Goal: Task Accomplishment & Management: Manage account settings

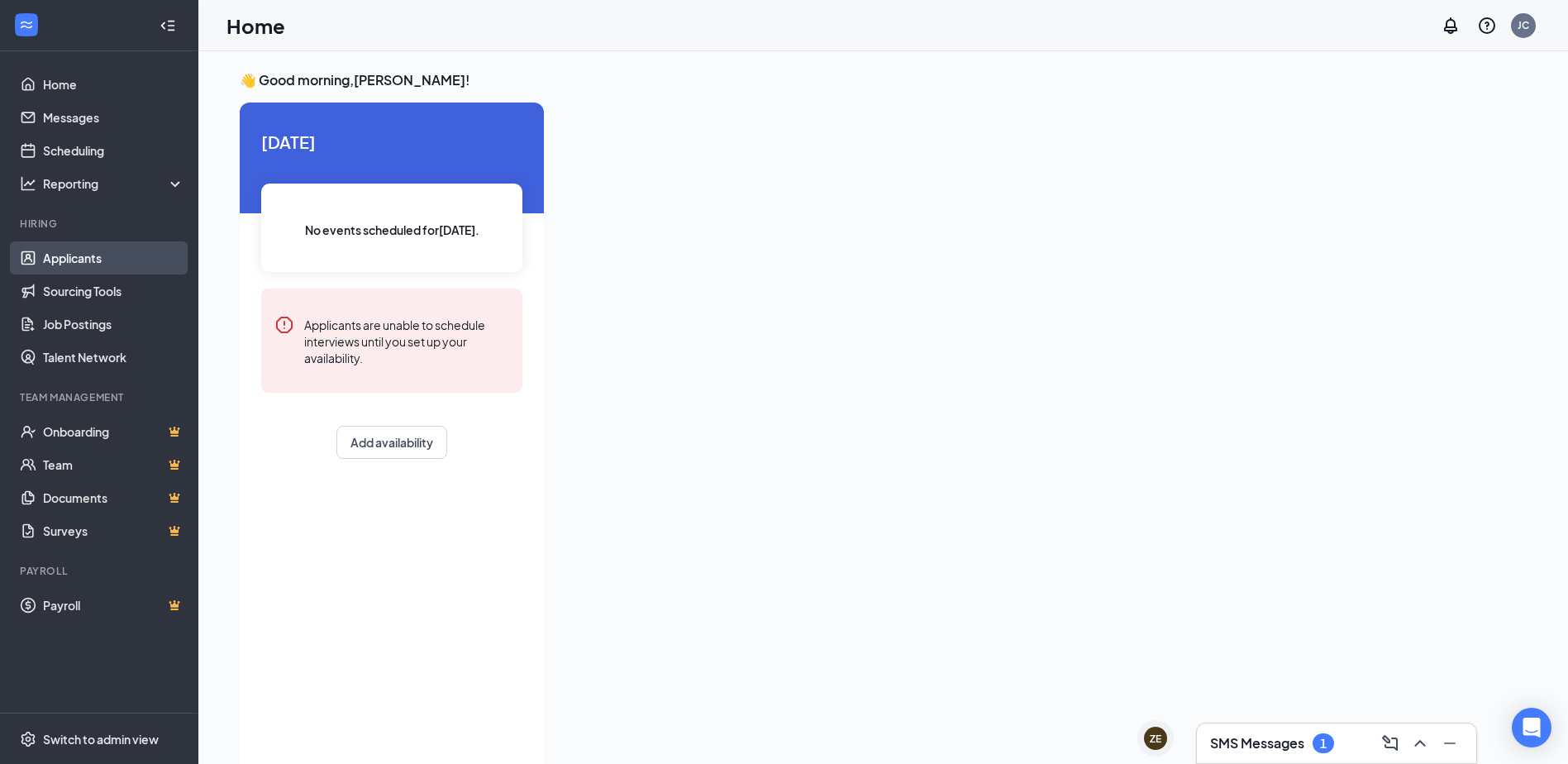
click at [81, 253] on link "Applicants" at bounding box center [114, 258] width 142 height 34
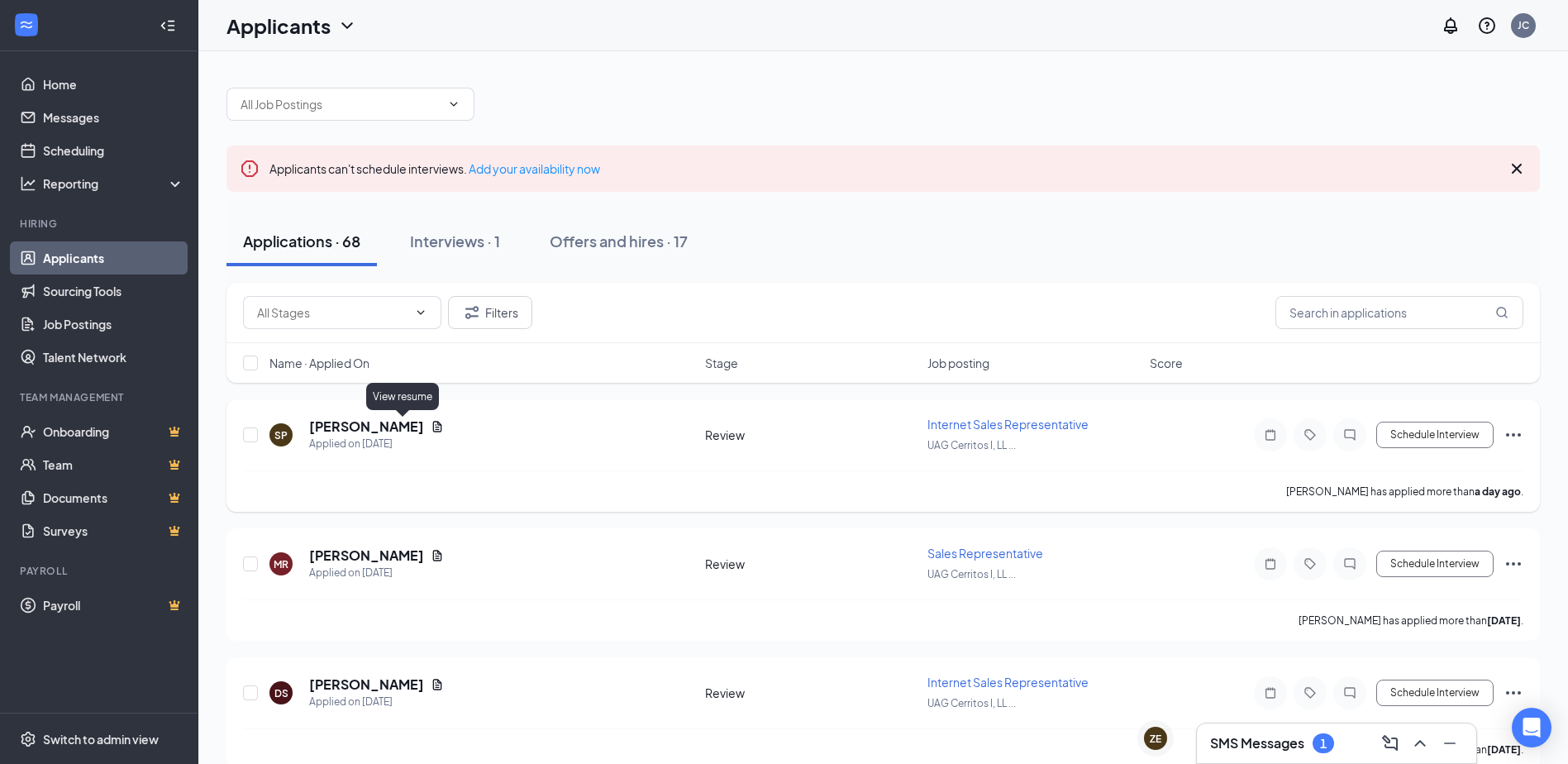
click at [433, 427] on icon "Document" at bounding box center [437, 425] width 9 height 11
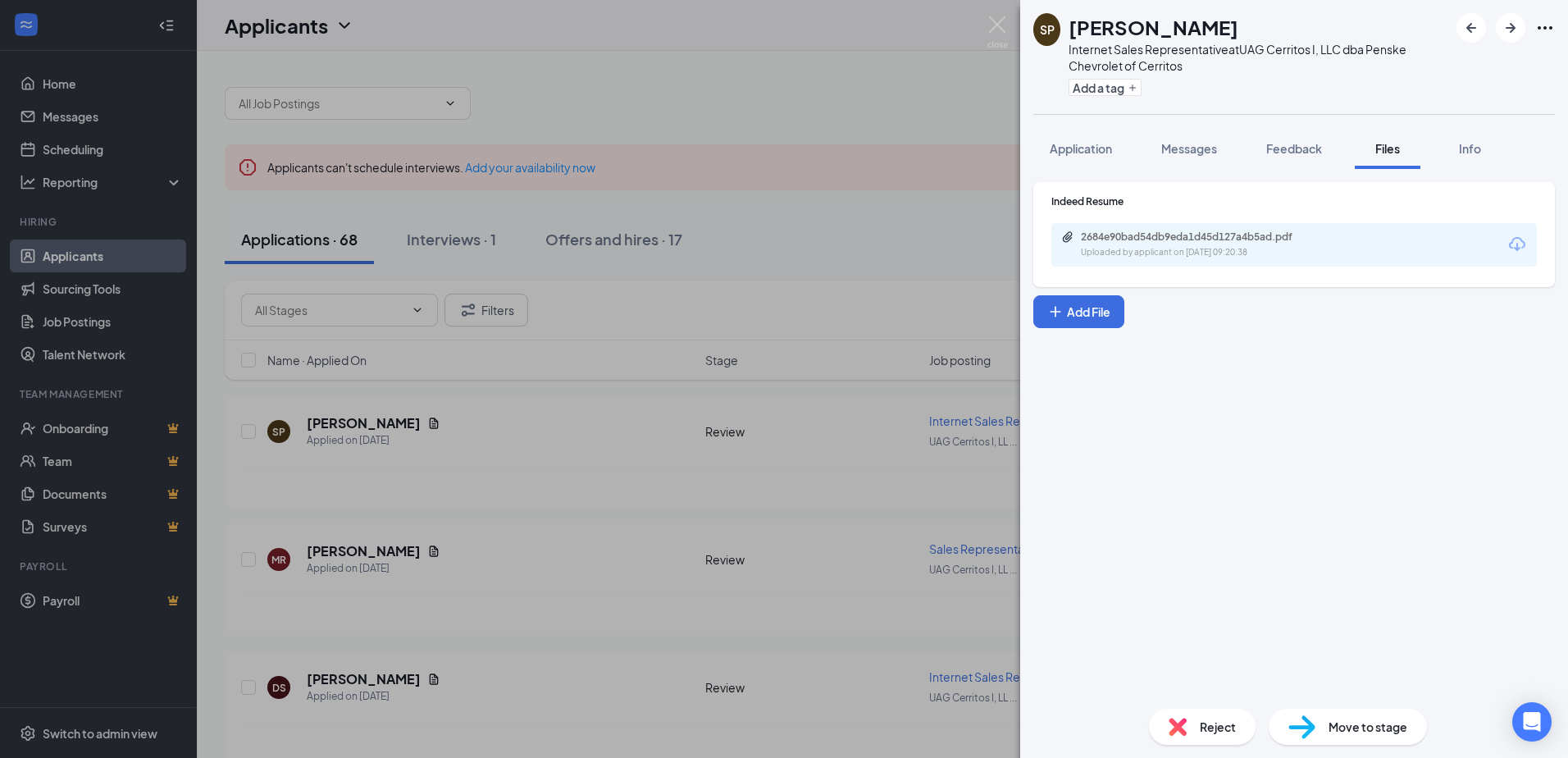
click at [1144, 251] on div "Uploaded by applicant on [DATE] 09:20:38" at bounding box center [1203, 253] width 246 height 13
click at [538, 459] on div "SP [PERSON_NAME] Internet Sales Representative at UAG Cerritos I, LLC dba Pensk…" at bounding box center [784, 379] width 1568 height 758
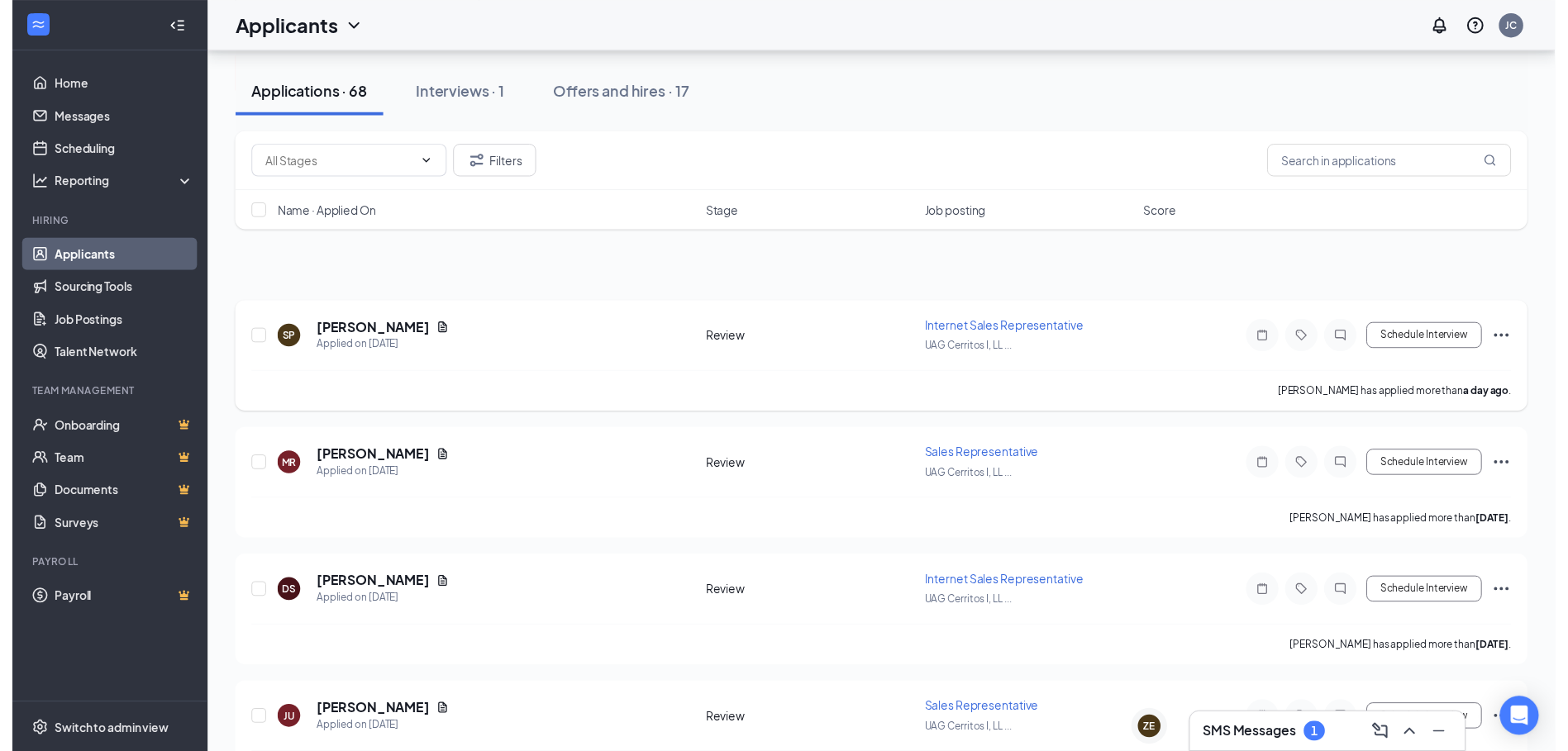
scroll to position [166, 0]
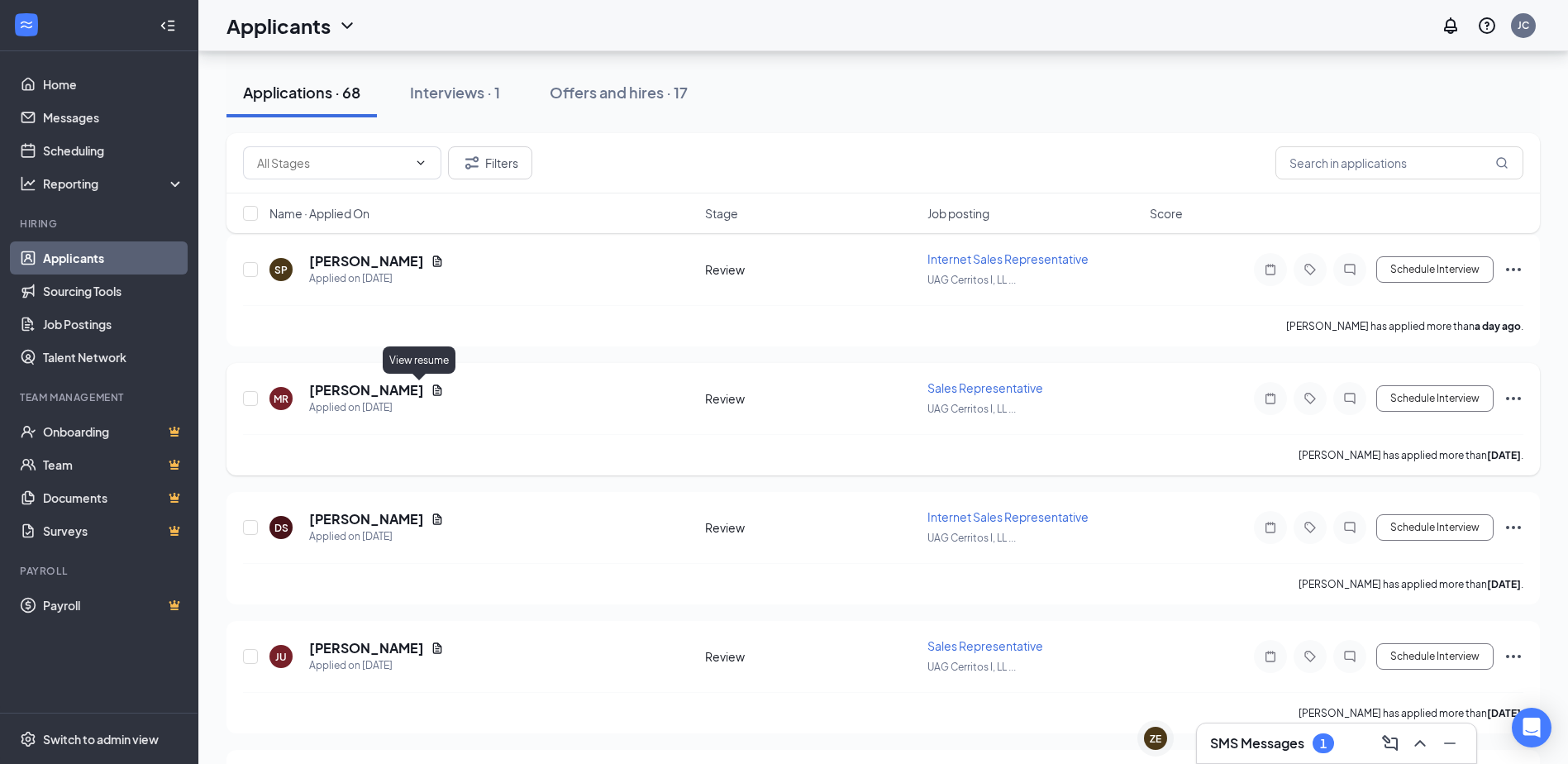
click at [433, 393] on icon "Document" at bounding box center [437, 389] width 9 height 11
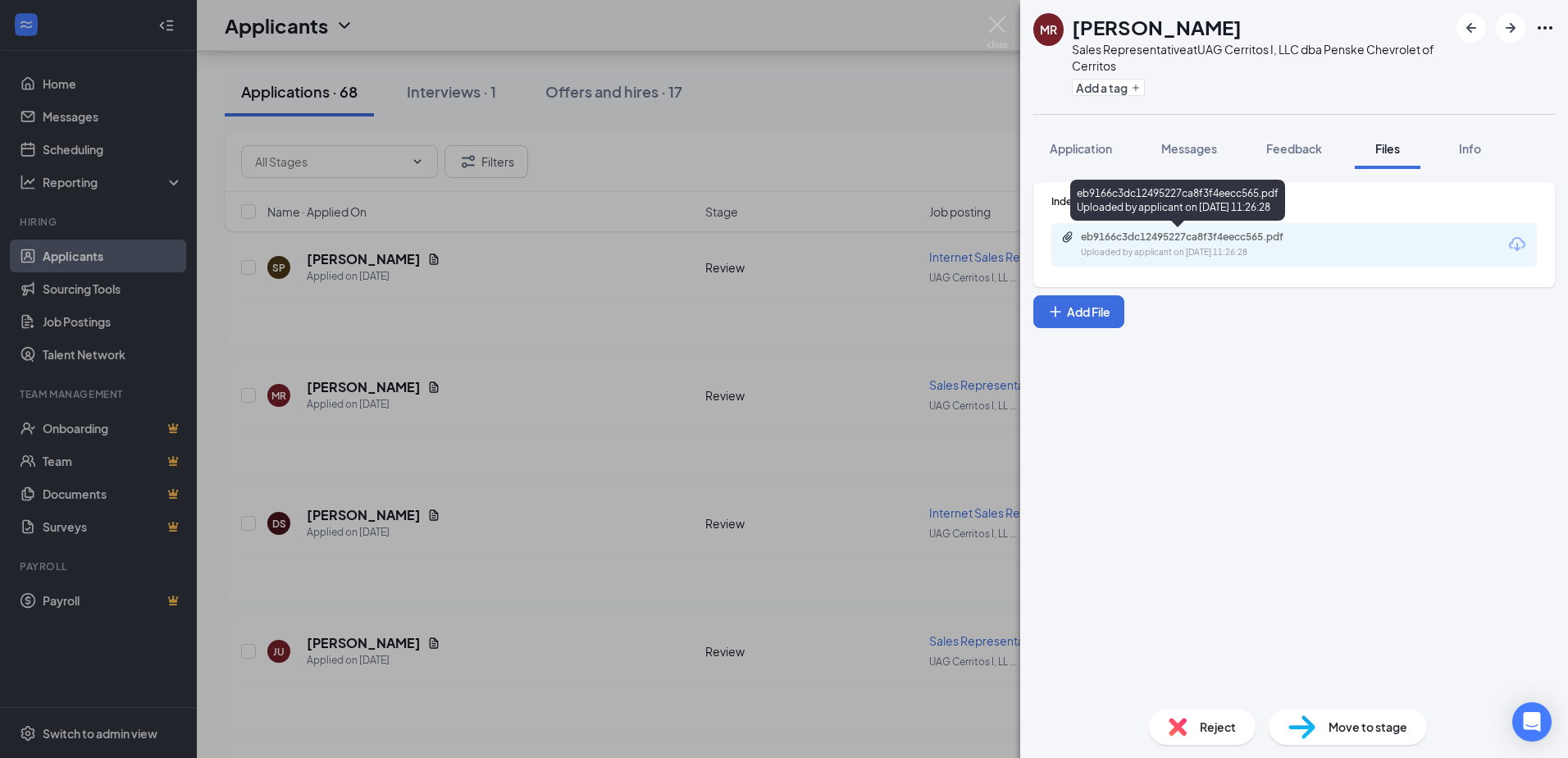
click at [1200, 244] on div "eb9166c3dc12495227ca8f3f4eecc565.pdf Uploaded by applicant on [DATE] 11:26:28" at bounding box center [1194, 245] width 266 height 28
click at [716, 420] on div "[PERSON_NAME] Sales Representative at UAG Cerritos I, LLC dba Penske Chevrolet …" at bounding box center [784, 379] width 1568 height 758
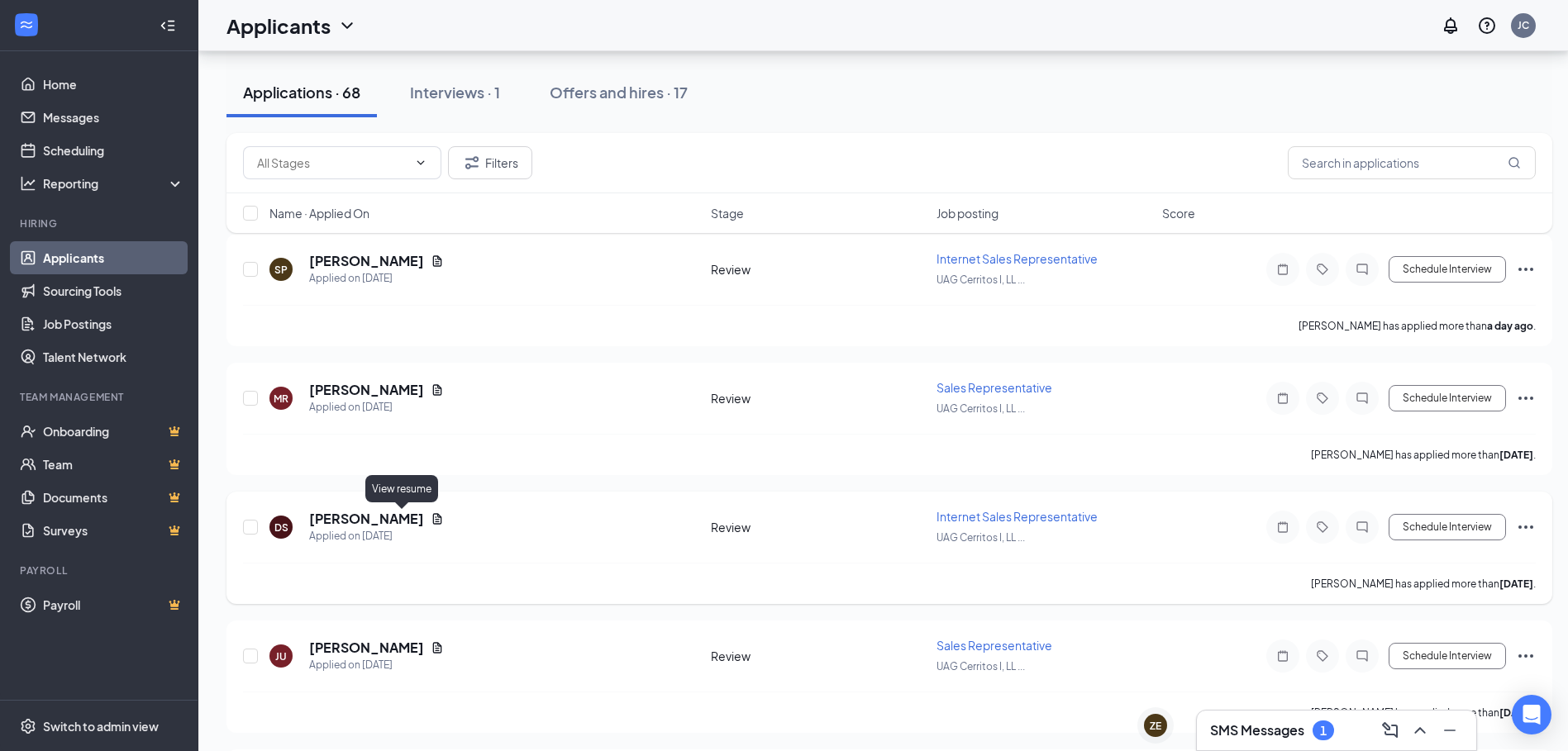
click at [433, 515] on icon "Document" at bounding box center [437, 518] width 9 height 11
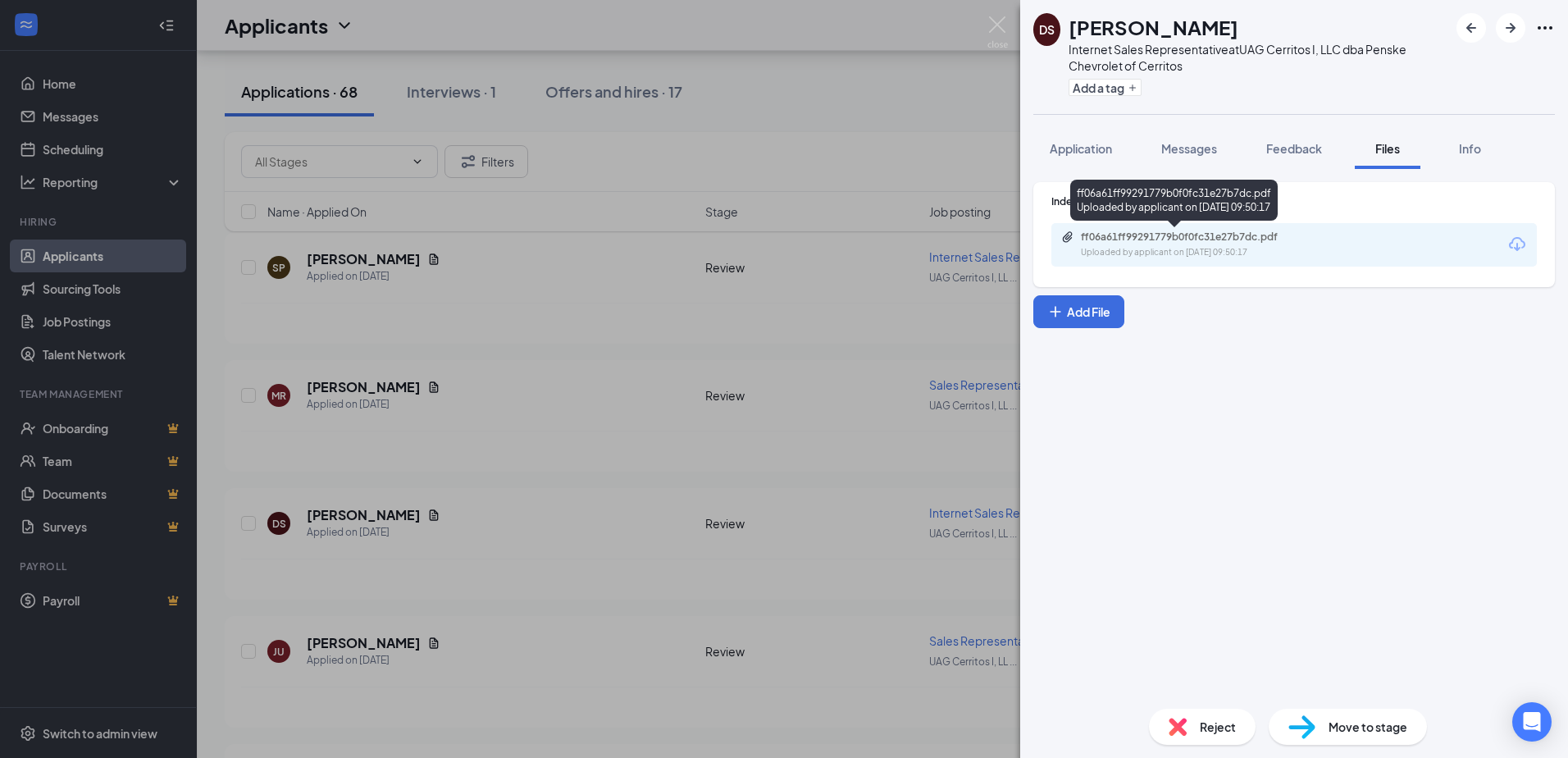
click at [1119, 227] on div "ff06a61ff99291779b0f0fc31e27b7dc.pdf Uploaded by applicant on [DATE] 09:50:17" at bounding box center [1294, 245] width 485 height 44
click at [1174, 237] on div "ff06a61ff99291779b0f0fc31e27b7dc.pdf" at bounding box center [1196, 237] width 230 height 13
click at [444, 304] on div "DS [PERSON_NAME] Internet Sales Representative at UAG Cerritos I, LLC dba Pensk…" at bounding box center [784, 379] width 1568 height 758
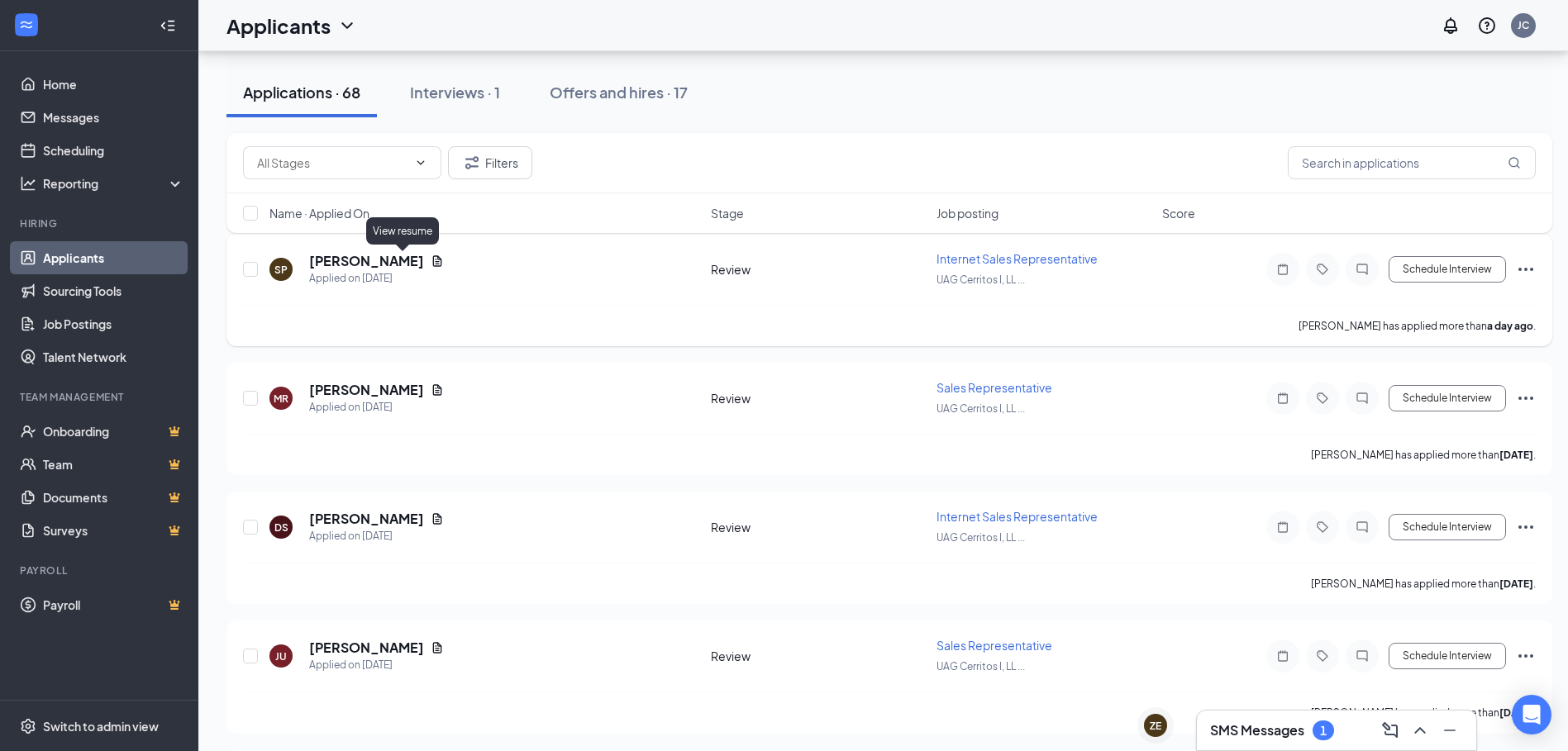
click at [433, 264] on icon "Document" at bounding box center [437, 260] width 9 height 11
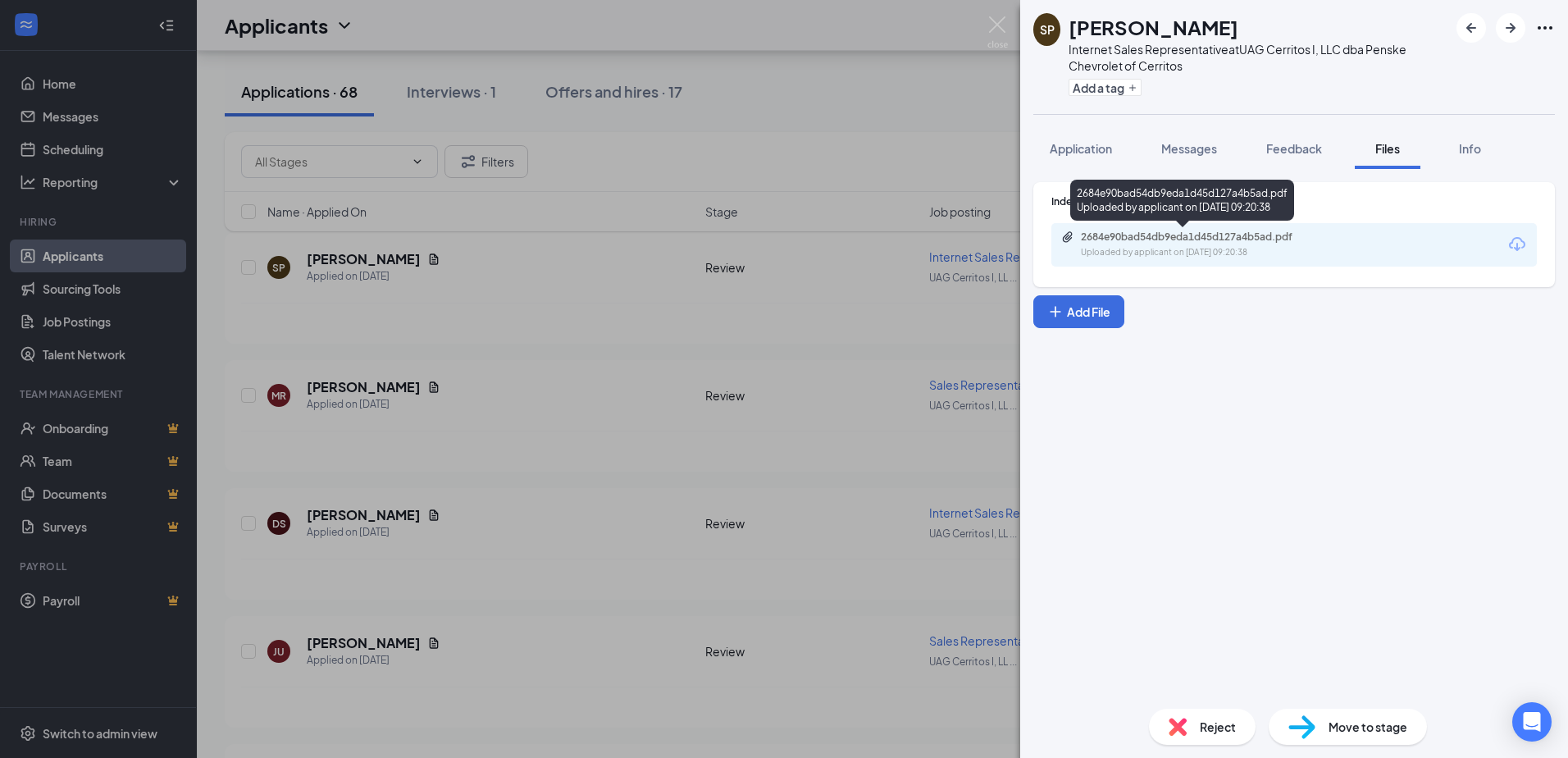
click at [1155, 243] on div "2684e90bad54db9eda1d45d127a4b5ad.pdf" at bounding box center [1196, 237] width 230 height 13
click at [622, 385] on div "SP [PERSON_NAME] Internet Sales Representative at UAG Cerritos I, LLC dba Pensk…" at bounding box center [784, 379] width 1568 height 758
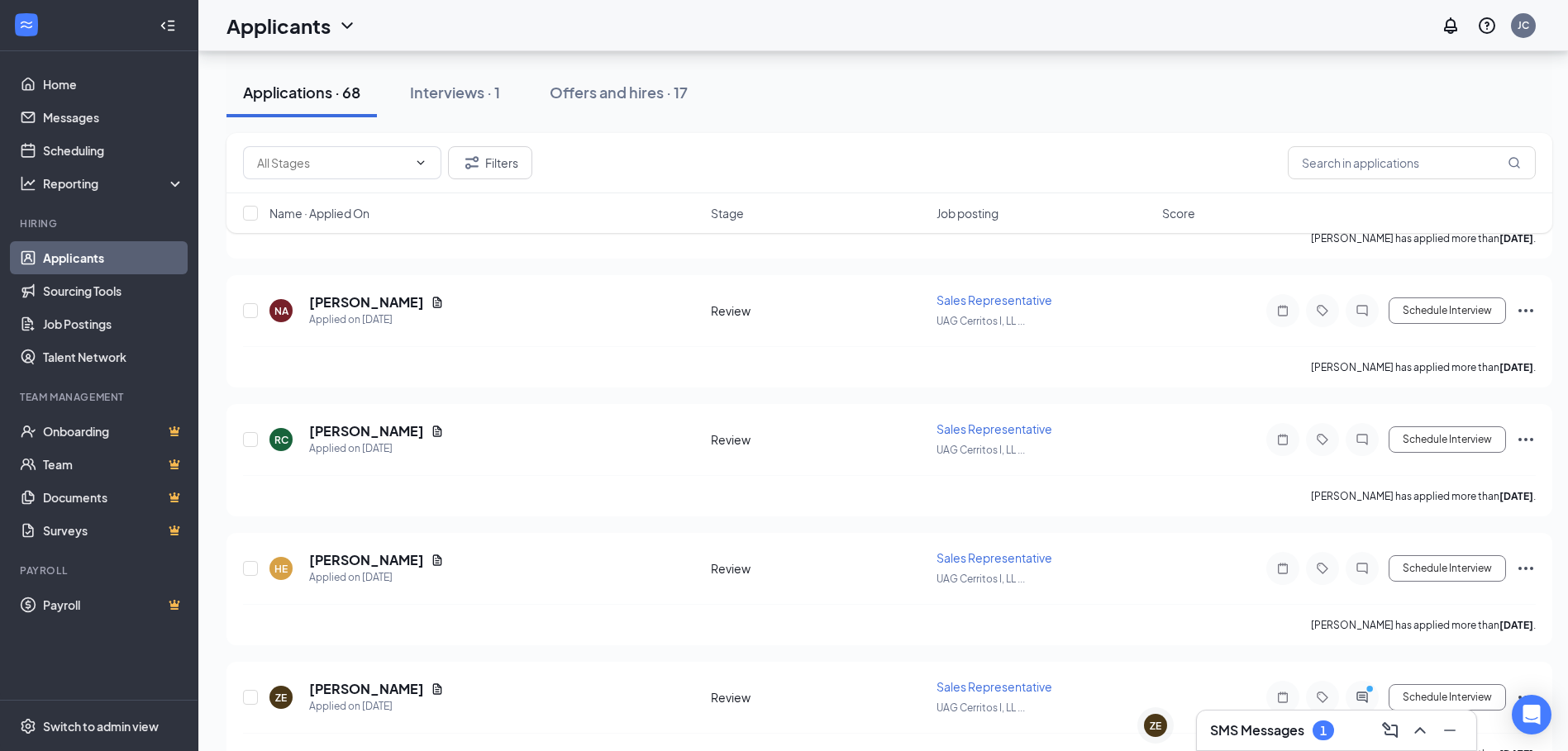
scroll to position [1818, 0]
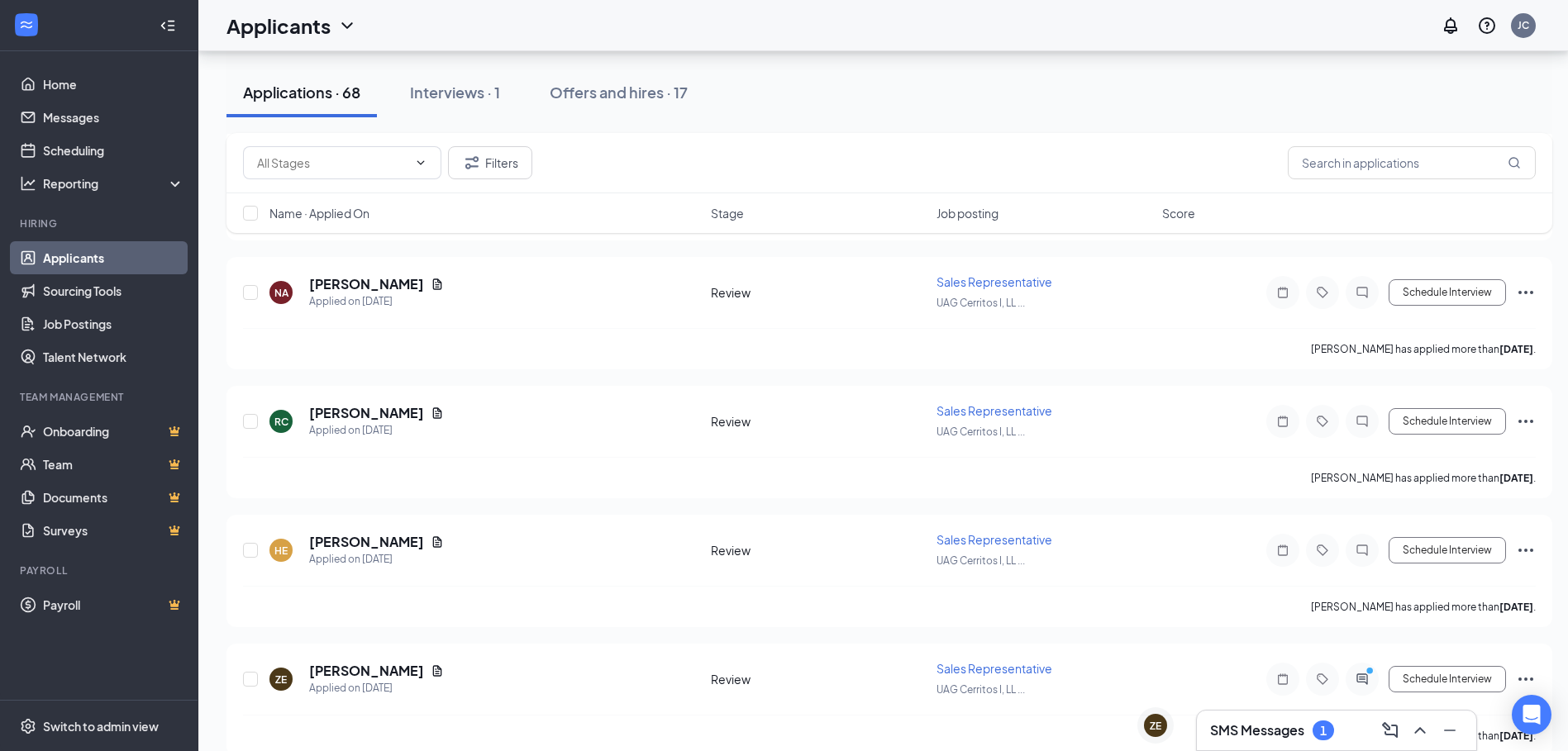
click at [1308, 724] on div "SMS Messages 1" at bounding box center [1272, 730] width 124 height 20
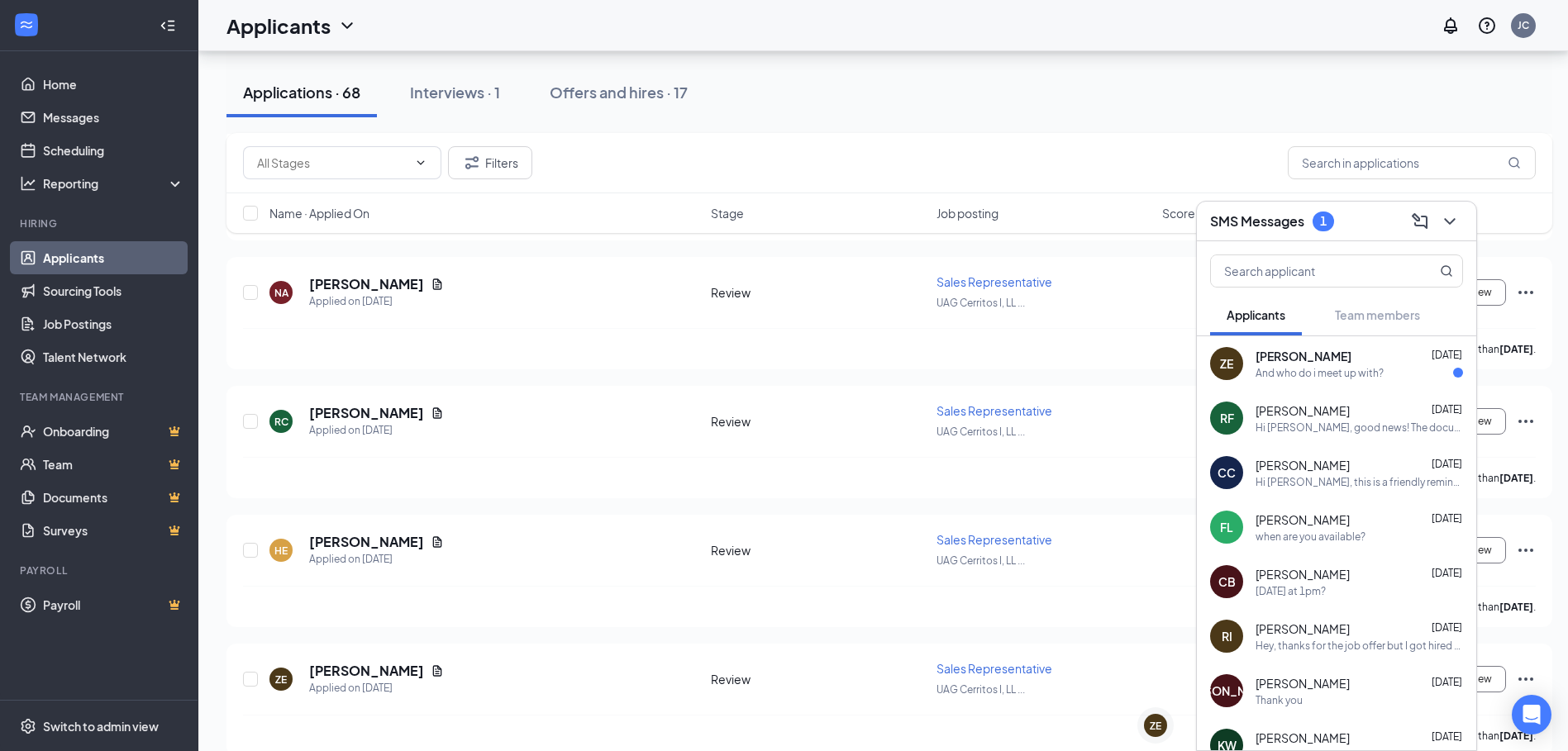
click at [1341, 373] on div "And who do i meet up with?" at bounding box center [1320, 372] width 128 height 14
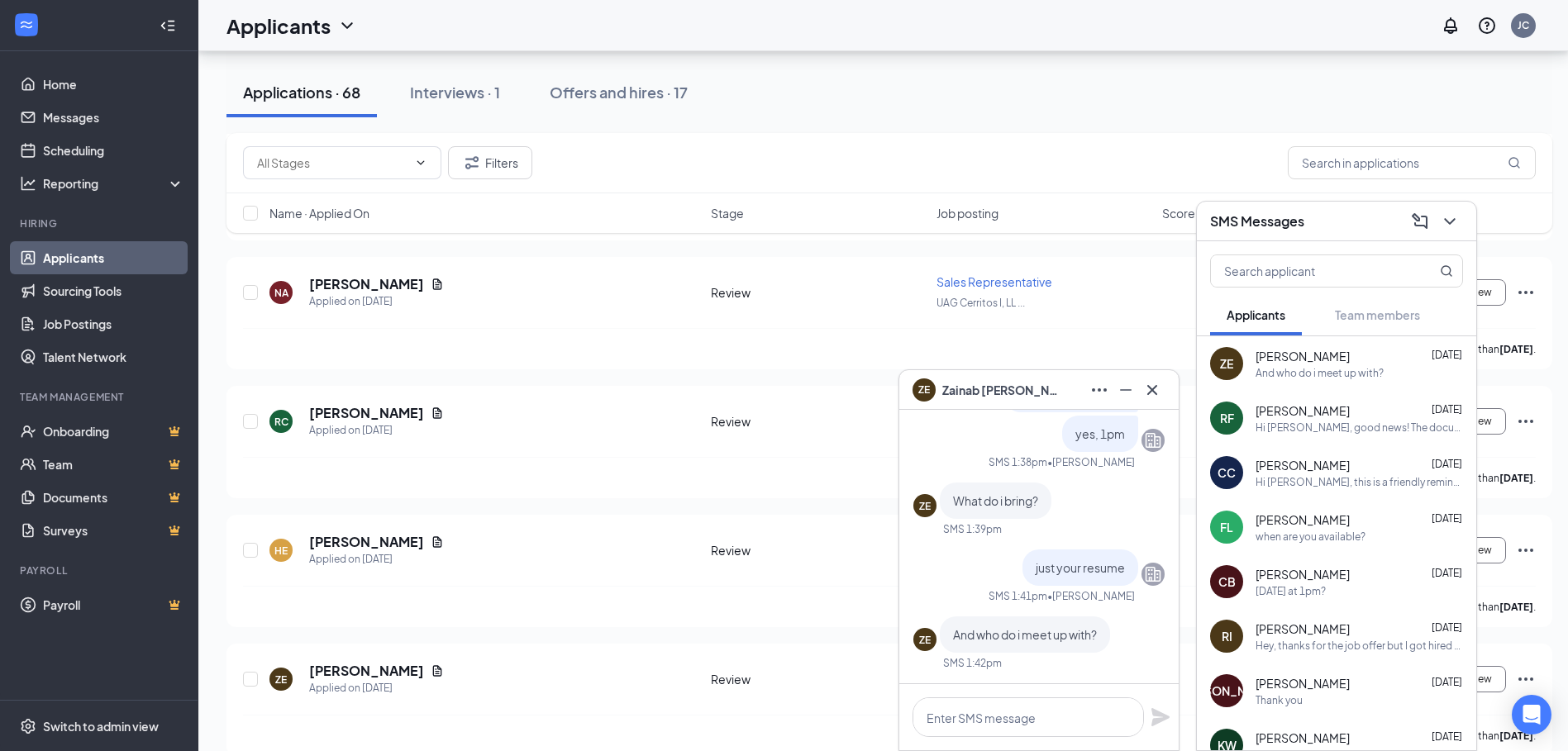
scroll to position [1900, 0]
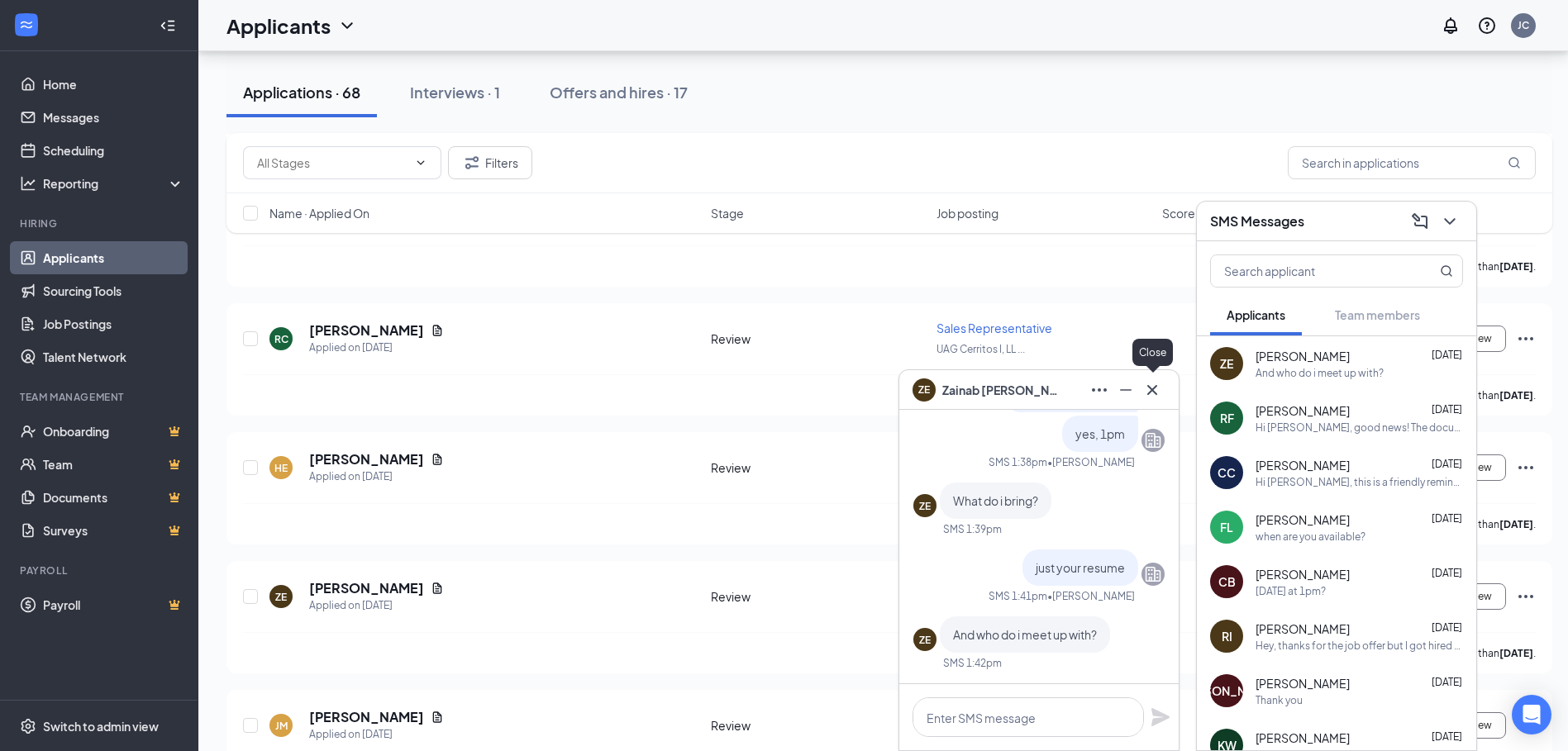
click at [1162, 387] on button at bounding box center [1153, 390] width 27 height 27
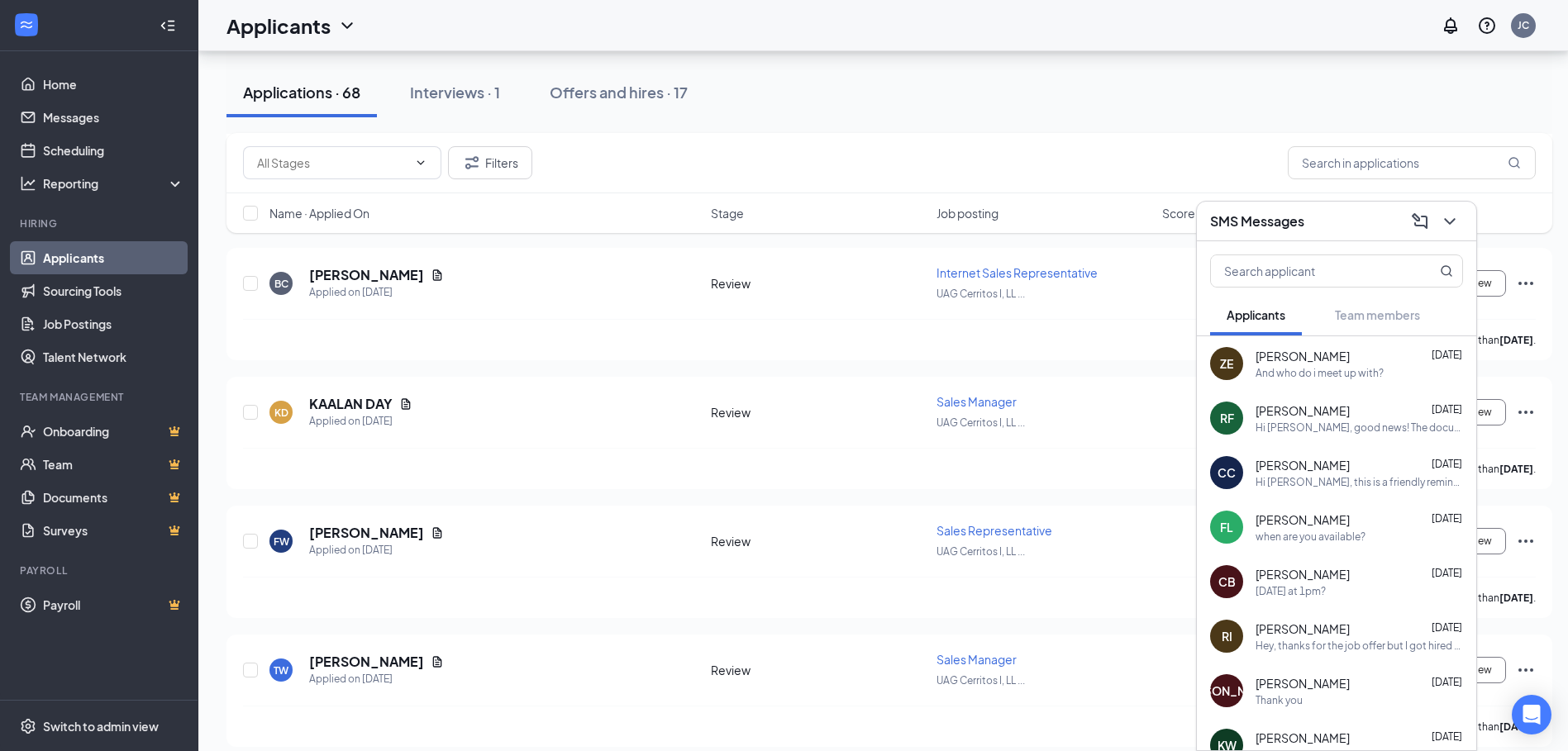
scroll to position [3304, 0]
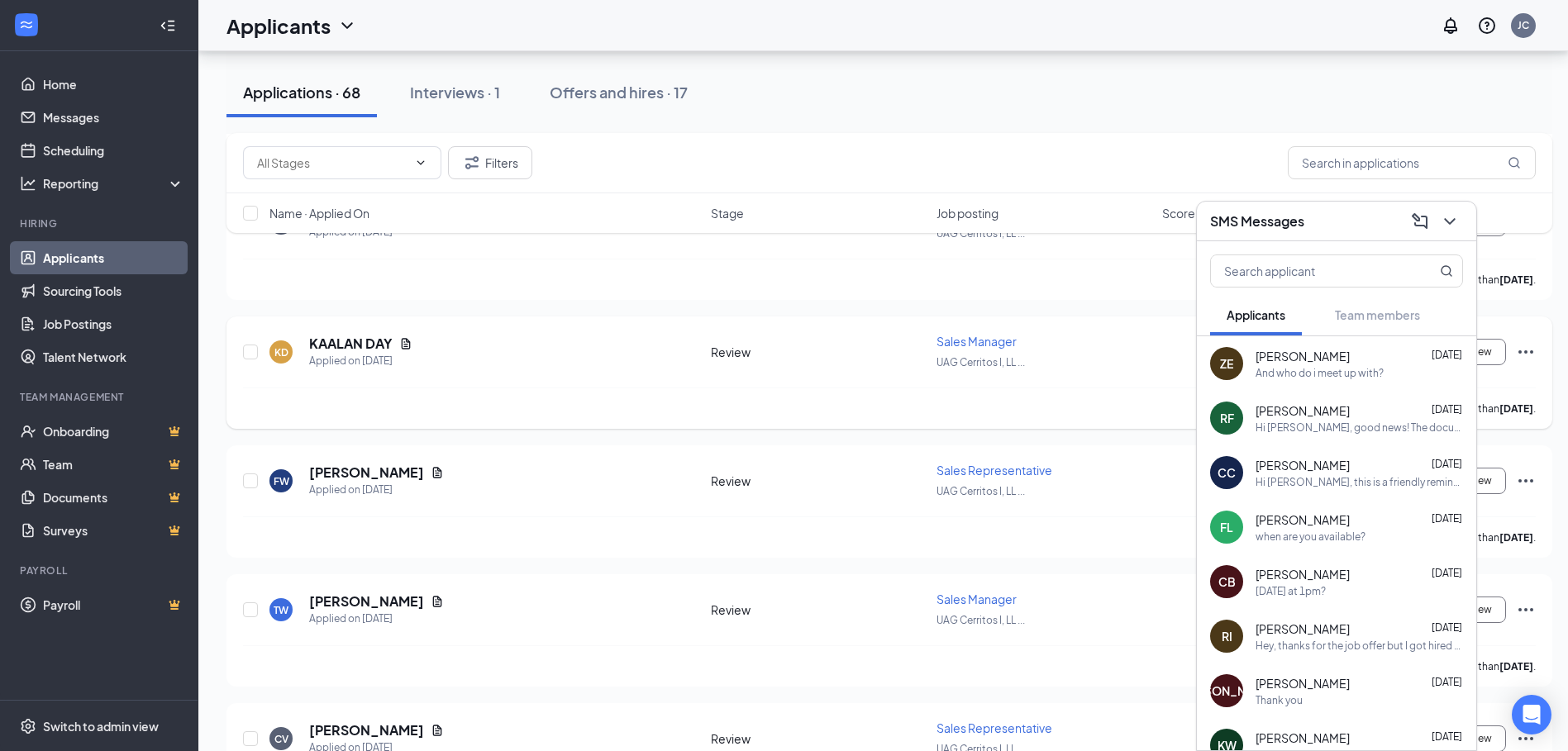
click at [983, 345] on span "Sales Manager" at bounding box center [976, 342] width 80 height 15
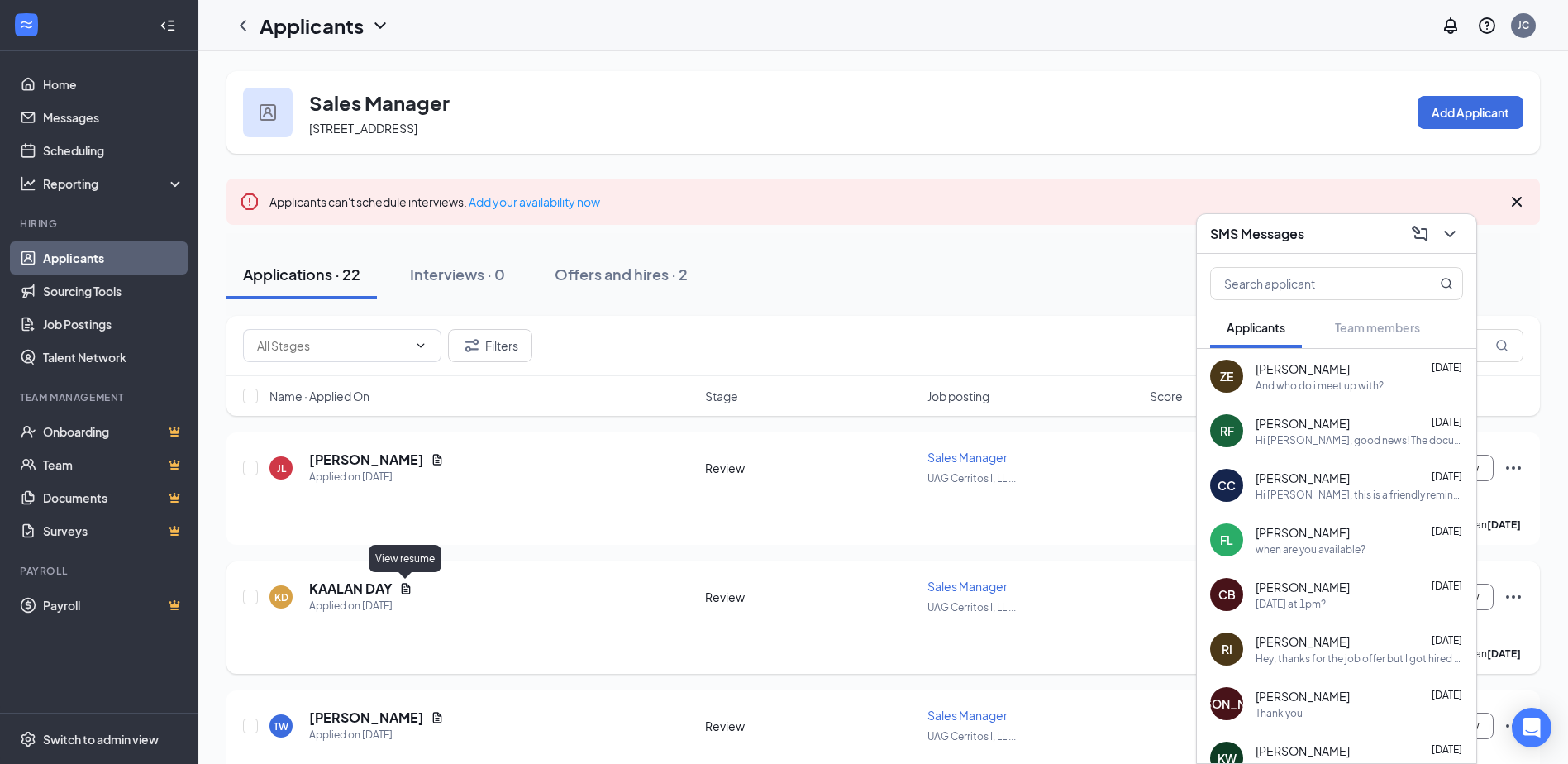
click at [406, 590] on icon "Document" at bounding box center [406, 588] width 9 height 11
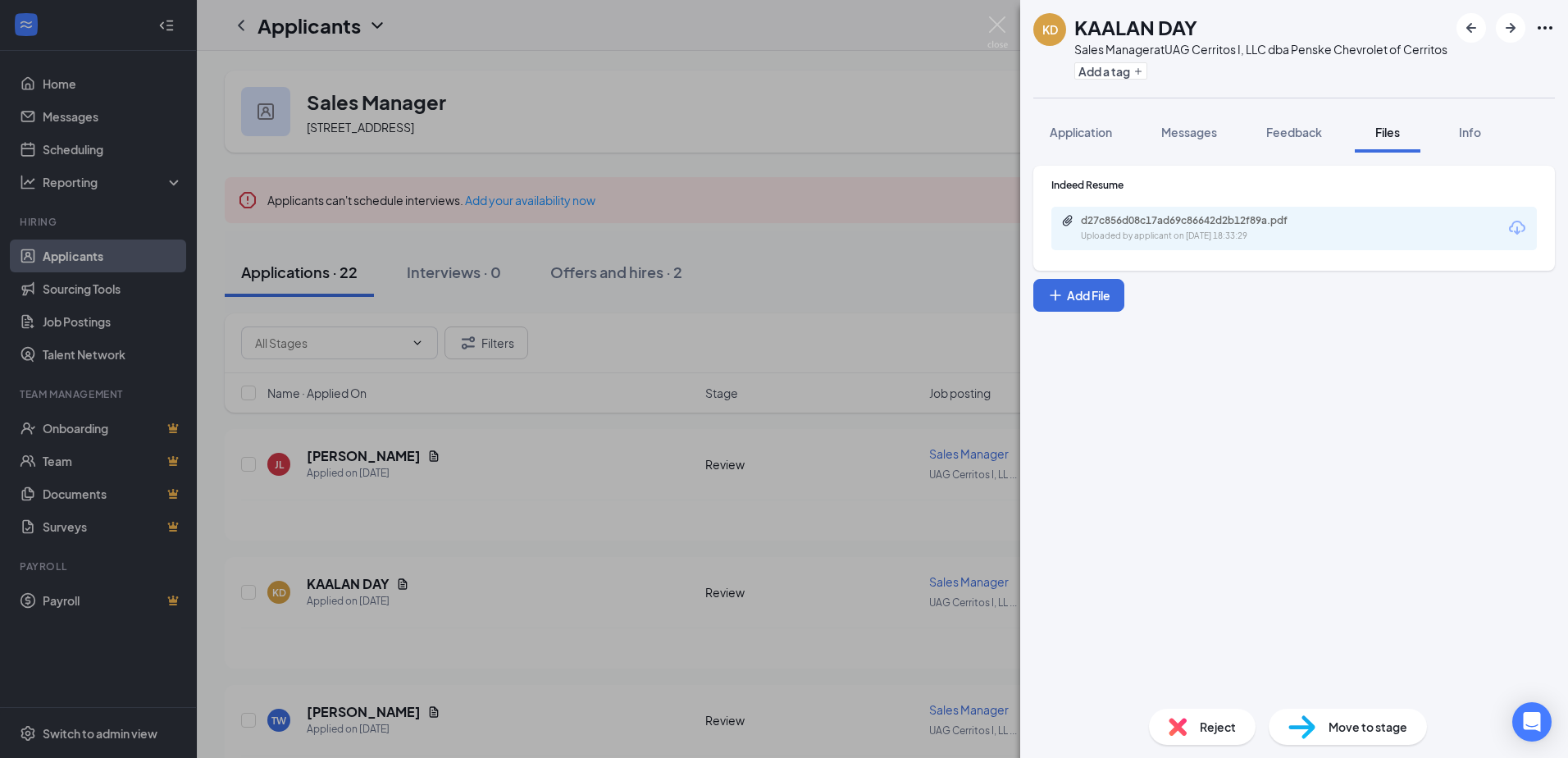
click at [1196, 243] on div "Uploaded by applicant on [DATE] 18:33:29" at bounding box center [1203, 237] width 246 height 13
